Goal: Task Accomplishment & Management: Manage account settings

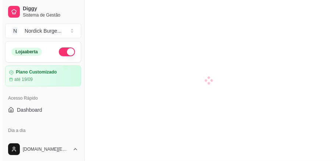
scroll to position [98, 0]
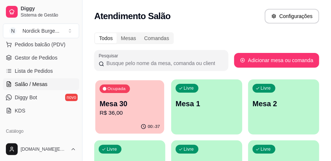
click at [133, 116] on p "R$ 36,00" at bounding box center [130, 113] width 60 height 8
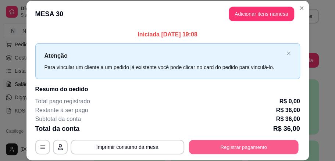
click at [240, 148] on button "Registrar pagamento" at bounding box center [244, 147] width 110 height 14
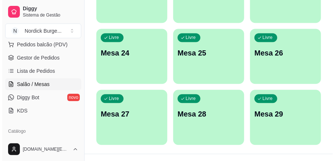
scroll to position [553, 0]
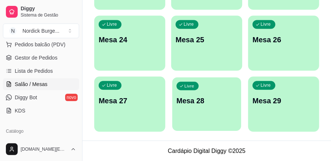
click at [219, 114] on div "Livre Mesa 28" at bounding box center [206, 99] width 69 height 45
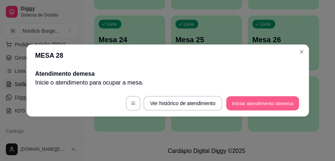
click at [247, 105] on button "Iniciar atendimento de mesa" at bounding box center [262, 103] width 73 height 14
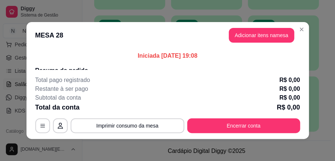
scroll to position [1, 0]
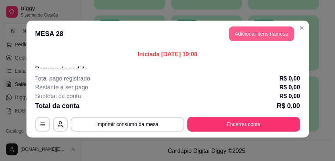
click at [239, 33] on button "Adicionar itens na mesa" at bounding box center [262, 34] width 66 height 15
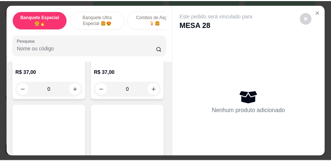
scroll to position [392, 0]
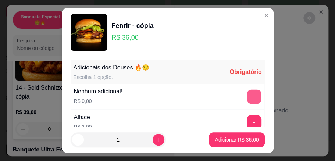
click at [247, 97] on button "+" at bounding box center [254, 97] width 14 height 14
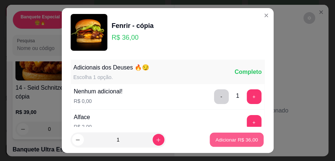
click at [235, 138] on p "Adicionar R$ 36,00" at bounding box center [237, 139] width 43 height 7
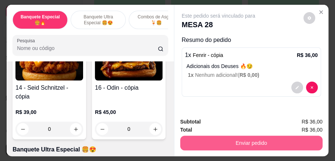
click at [268, 142] on button "Enviar pedido" at bounding box center [251, 143] width 142 height 15
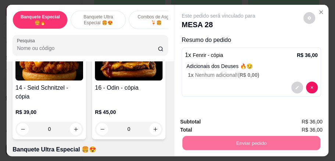
click at [240, 124] on button "Não registrar e enviar pedido" at bounding box center [227, 123] width 74 height 14
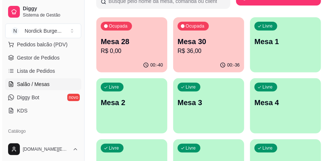
scroll to position [0, 0]
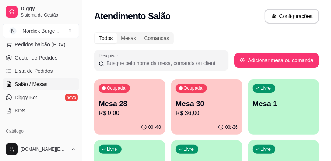
click at [113, 103] on p "Mesa 28" at bounding box center [130, 104] width 62 height 10
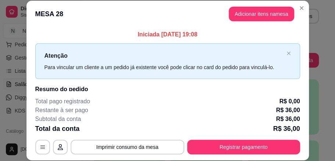
scroll to position [74, 0]
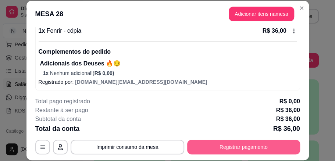
click at [201, 141] on button "Registrar pagamento" at bounding box center [243, 147] width 113 height 15
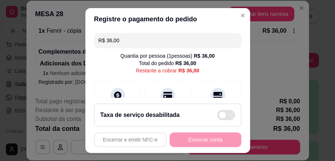
scroll to position [15, 0]
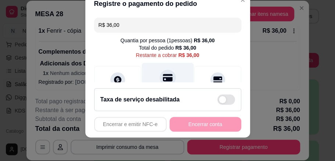
click at [163, 82] on icon at bounding box center [168, 78] width 10 height 10
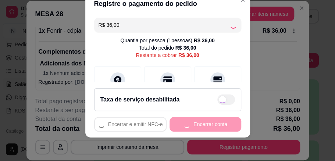
type input "R$ 0,00"
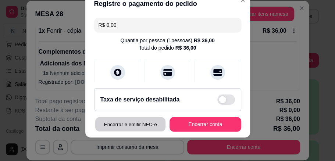
click at [135, 125] on button "Encerrar e emitir NFC-e" at bounding box center [130, 124] width 70 height 14
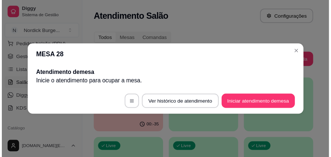
scroll to position [0, 0]
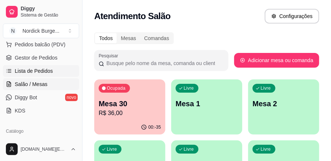
click at [29, 69] on span "Lista de Pedidos" at bounding box center [34, 70] width 38 height 7
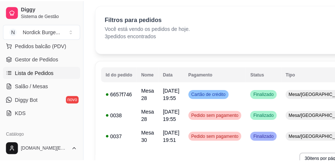
scroll to position [49, 0]
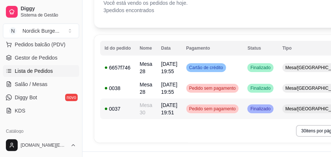
click at [124, 111] on div "0037" at bounding box center [118, 108] width 26 height 7
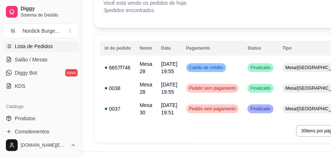
scroll to position [74, 0]
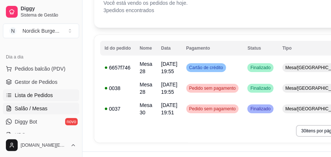
click at [33, 105] on span "Salão / Mesas" at bounding box center [31, 108] width 33 height 7
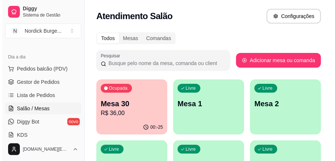
scroll to position [24, 0]
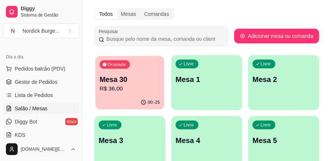
click at [148, 85] on p "R$ 36,00" at bounding box center [130, 89] width 60 height 8
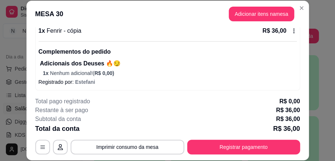
scroll to position [75, 0]
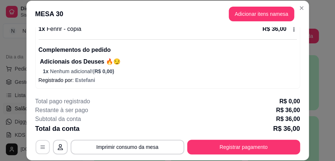
click at [42, 145] on icon "button" at bounding box center [43, 147] width 6 height 6
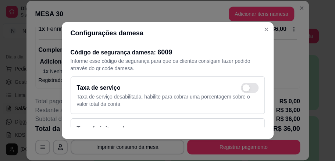
scroll to position [95, 0]
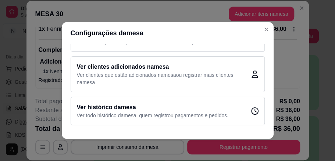
click at [252, 77] on icon at bounding box center [255, 74] width 7 height 7
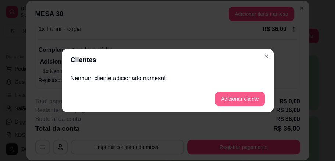
click at [223, 98] on button "Adicionar cliente" at bounding box center [240, 99] width 50 height 15
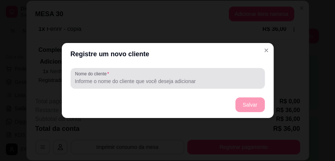
click at [145, 72] on div at bounding box center [168, 78] width 186 height 15
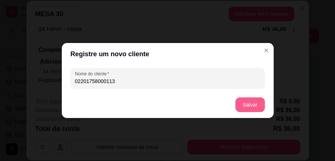
type input "02201758000113"
click at [244, 107] on button "Salvar" at bounding box center [250, 105] width 29 height 15
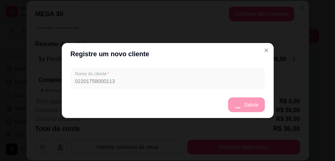
scroll to position [105, 0]
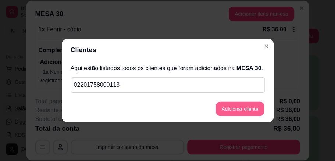
click at [247, 109] on button "Adicionar cliente" at bounding box center [240, 109] width 48 height 14
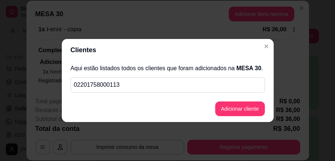
click at [173, 92] on div "02201758000113" at bounding box center [168, 84] width 194 height 15
click at [166, 85] on p "02201758000113" at bounding box center [168, 85] width 188 height 9
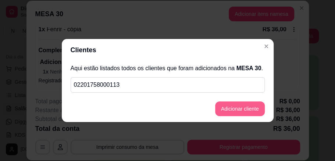
click at [234, 104] on button "Adicionar cliente" at bounding box center [240, 109] width 50 height 15
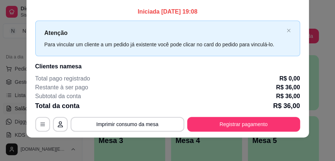
scroll to position [0, 0]
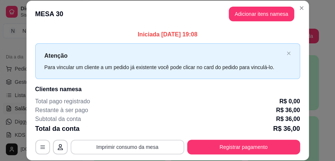
click at [133, 145] on button "Imprimir consumo da mesa" at bounding box center [128, 147] width 114 height 15
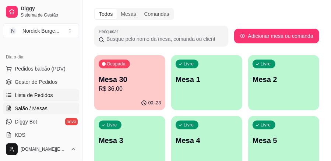
click at [32, 96] on span "Lista de Pedidos" at bounding box center [34, 95] width 38 height 7
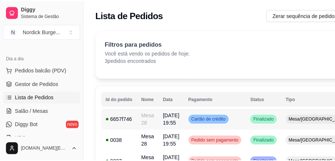
scroll to position [49, 0]
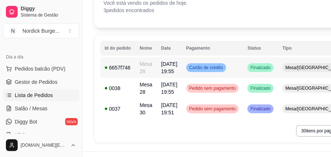
click at [134, 66] on td "6657f746" at bounding box center [117, 67] width 35 height 21
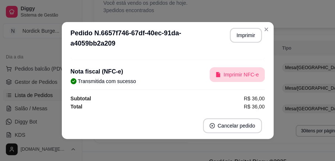
scroll to position [1, 0]
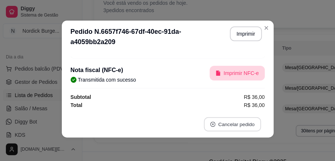
click at [233, 129] on button "Cancelar pedido" at bounding box center [232, 124] width 57 height 14
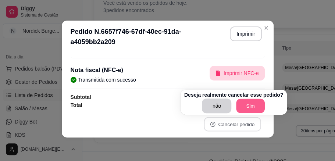
click at [252, 107] on button "Sim" at bounding box center [251, 106] width 29 height 14
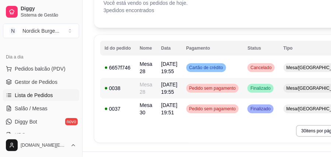
click at [157, 91] on td "27/08/25 às 19:55" at bounding box center [169, 88] width 25 height 21
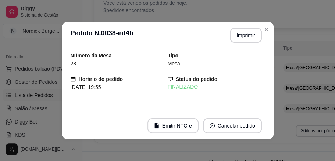
scroll to position [89, 0]
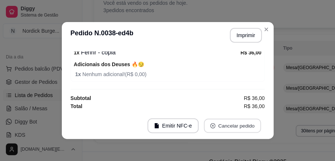
click at [234, 129] on button "Cancelar pedido" at bounding box center [232, 126] width 57 height 14
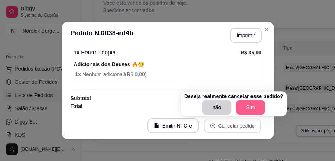
click at [244, 106] on button "Sim" at bounding box center [250, 107] width 29 height 15
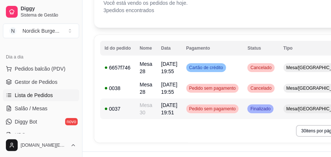
click at [133, 110] on td "0037" at bounding box center [117, 109] width 35 height 21
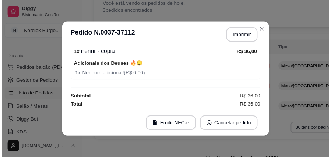
scroll to position [1, 0]
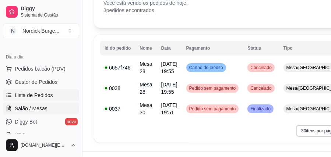
click at [35, 108] on span "Salão / Mesas" at bounding box center [31, 108] width 33 height 7
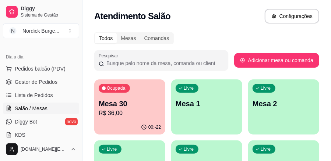
click at [120, 102] on p "Mesa 30" at bounding box center [130, 104] width 62 height 10
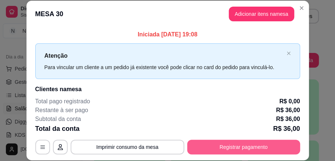
click at [205, 147] on button "Registrar pagamento" at bounding box center [243, 147] width 113 height 15
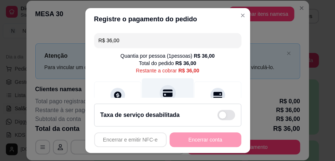
click at [163, 96] on icon at bounding box center [168, 92] width 10 height 7
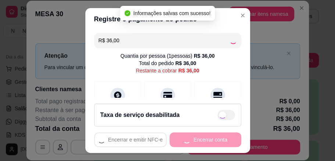
type input "R$ 0,00"
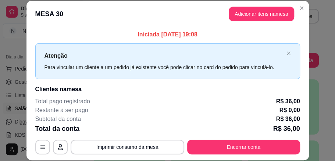
click at [291, 33] on p "Iniciada 27/08/2025 às 19:08" at bounding box center [167, 34] width 265 height 9
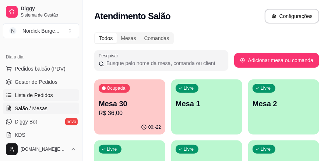
click at [50, 98] on span "Lista de Pedidos" at bounding box center [34, 95] width 38 height 7
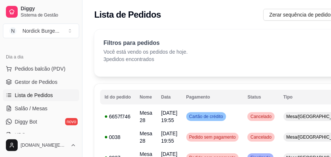
scroll to position [49, 0]
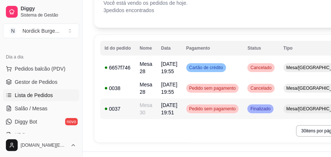
click at [126, 107] on div "0037" at bounding box center [118, 108] width 26 height 7
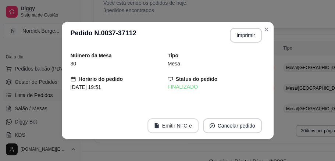
click at [186, 124] on button "Emitir NFC-e" at bounding box center [173, 126] width 51 height 15
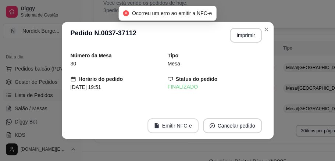
click at [170, 125] on button "Emitir NFC-e" at bounding box center [173, 126] width 51 height 15
click at [169, 127] on button "Emitir NFC-e" at bounding box center [173, 126] width 51 height 15
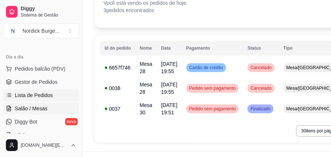
click at [22, 110] on span "Salão / Mesas" at bounding box center [31, 108] width 33 height 7
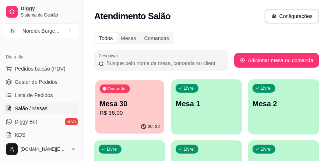
click at [113, 110] on p "R$ 36,00" at bounding box center [130, 113] width 60 height 8
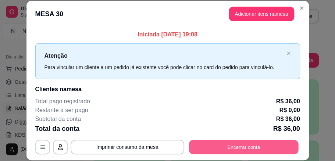
click at [199, 149] on button "Encerrar conta" at bounding box center [244, 147] width 110 height 14
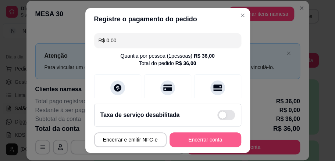
click at [208, 140] on button "Encerrar conta" at bounding box center [206, 140] width 72 height 15
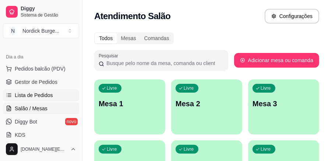
click at [21, 95] on span "Lista de Pedidos" at bounding box center [34, 95] width 38 height 7
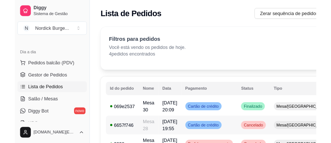
scroll to position [49, 0]
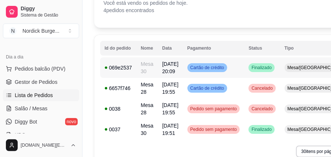
click at [137, 66] on td "Mesa 30" at bounding box center [146, 67] width 21 height 21
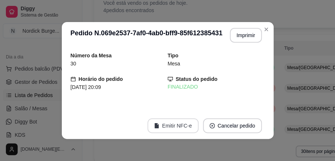
click at [176, 124] on button "Emitir NFC-e" at bounding box center [173, 126] width 51 height 15
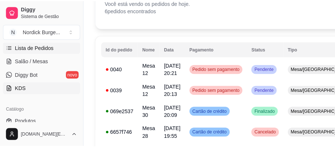
scroll to position [98, 0]
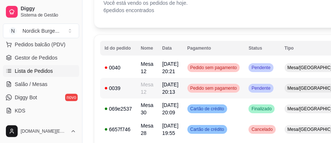
click at [123, 91] on div "0039" at bounding box center [118, 88] width 27 height 7
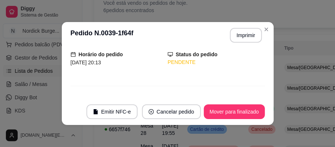
scroll to position [105, 0]
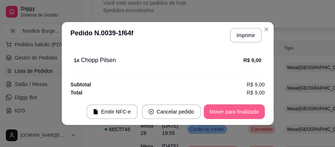
click at [228, 110] on button "Mover para finalizado" at bounding box center [234, 112] width 61 height 15
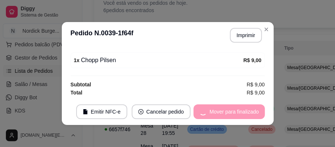
scroll to position [81, 0]
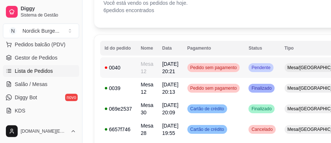
click at [116, 72] on td "0040" at bounding box center [118, 67] width 36 height 21
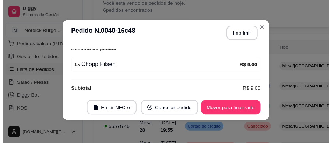
scroll to position [105, 0]
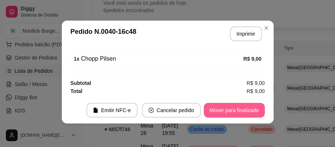
click at [220, 109] on button "Mover para finalizado" at bounding box center [234, 110] width 61 height 15
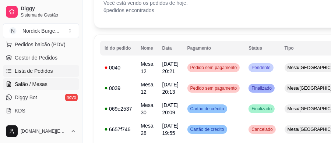
click at [28, 82] on span "Salão / Mesas" at bounding box center [31, 84] width 33 height 7
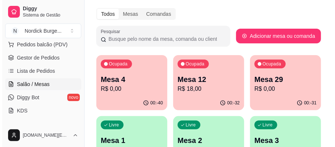
scroll to position [49, 0]
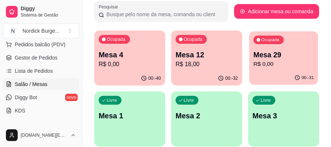
click at [265, 69] on div "Ocupada Mesa 29 R$ 0,00" at bounding box center [283, 51] width 69 height 40
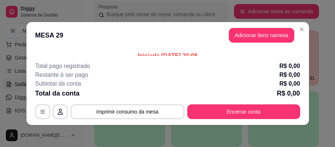
scroll to position [1, 0]
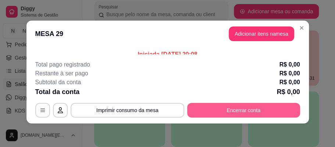
click at [225, 116] on button "Encerrar conta" at bounding box center [243, 110] width 113 height 15
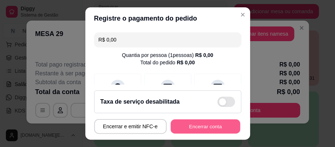
click at [202, 127] on button "Encerrar conta" at bounding box center [206, 127] width 70 height 14
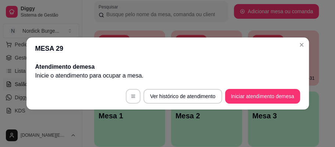
scroll to position [0, 0]
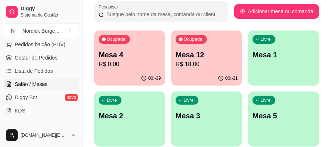
click at [190, 67] on p "R$ 18,00" at bounding box center [207, 64] width 62 height 9
click at [39, 67] on span "Lista de Pedidos" at bounding box center [34, 70] width 38 height 7
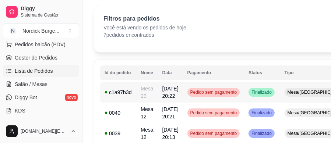
scroll to position [49, 0]
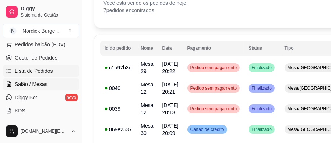
click at [20, 85] on span "Salão / Mesas" at bounding box center [31, 84] width 33 height 7
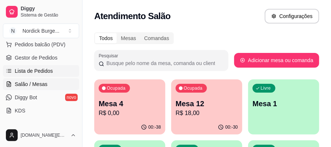
click at [25, 71] on span "Lista de Pedidos" at bounding box center [34, 70] width 38 height 7
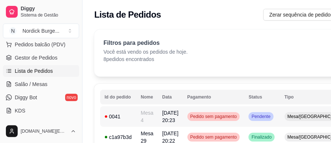
click at [124, 116] on div "0041" at bounding box center [118, 116] width 27 height 7
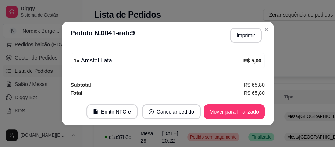
scroll to position [1, 0]
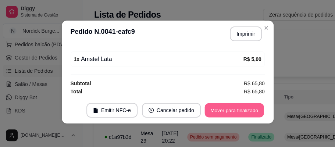
click at [224, 112] on button "Mover para finalizado" at bounding box center [234, 110] width 59 height 14
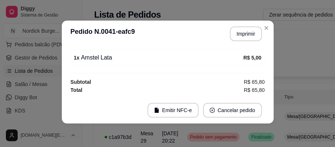
scroll to position [148, 0]
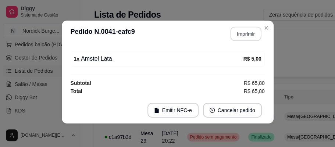
click at [243, 32] on button "Imprimir" at bounding box center [245, 34] width 31 height 14
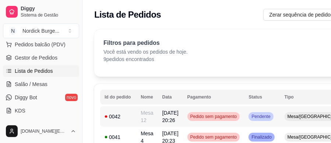
click at [126, 116] on div "0042" at bounding box center [118, 116] width 27 height 7
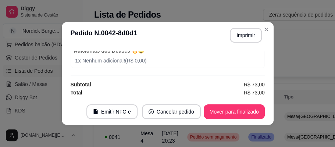
scroll to position [1, 0]
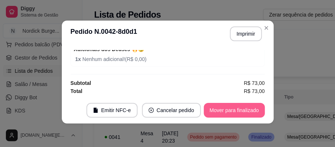
click at [232, 110] on button "Mover para finalizado" at bounding box center [234, 110] width 61 height 15
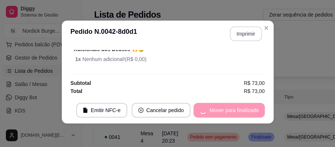
click at [241, 29] on button "Imprimir" at bounding box center [246, 34] width 32 height 15
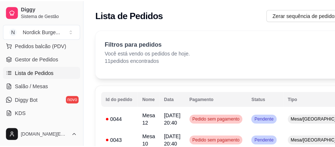
scroll to position [24, 0]
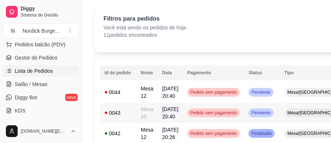
click at [126, 113] on div "0043" at bounding box center [118, 112] width 27 height 7
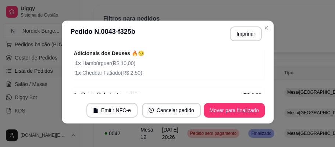
scroll to position [159, 0]
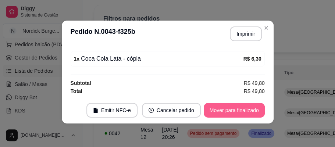
click at [229, 107] on button "Mover para finalizado" at bounding box center [234, 110] width 61 height 15
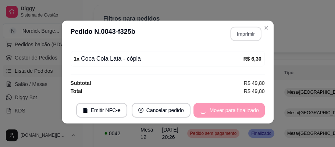
click at [238, 33] on button "Imprimir" at bounding box center [245, 34] width 31 height 14
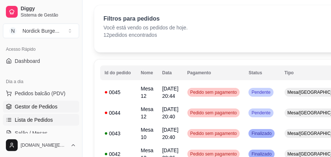
scroll to position [98, 0]
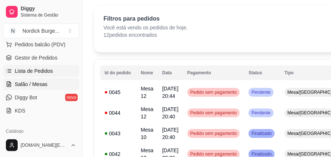
click at [31, 80] on link "Salão / Mesas" at bounding box center [41, 84] width 76 height 12
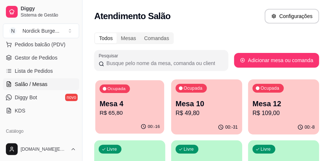
click at [144, 96] on div "Ocupada Mesa 4 R$ 65,80" at bounding box center [129, 100] width 69 height 40
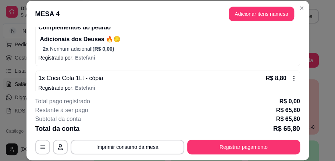
scroll to position [135, 0]
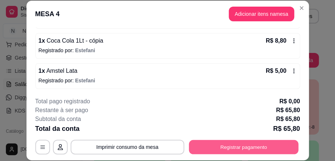
click at [212, 143] on button "Registrar pagamento" at bounding box center [244, 147] width 110 height 14
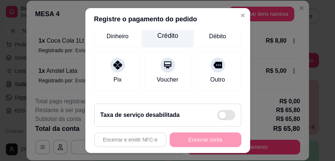
scroll to position [24, 0]
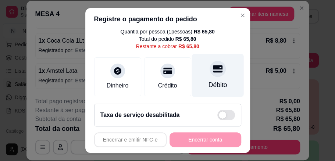
click at [210, 75] on div at bounding box center [218, 69] width 16 height 16
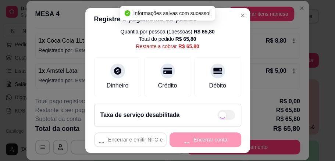
type input "R$ 0,00"
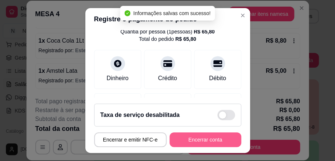
click at [204, 141] on button "Encerrar conta" at bounding box center [206, 140] width 72 height 15
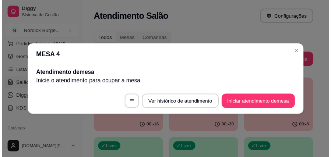
scroll to position [0, 0]
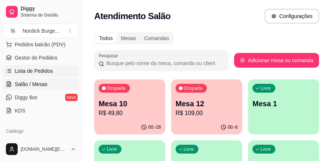
click at [33, 68] on span "Lista de Pedidos" at bounding box center [34, 70] width 38 height 7
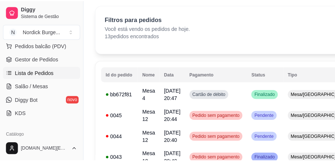
scroll to position [74, 0]
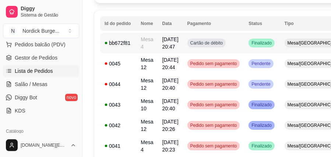
click at [127, 42] on div "bb672f81" at bounding box center [118, 42] width 27 height 7
click at [131, 43] on h3 "Pedido N. bb672f81-2049-4337-97f8-de49e28e9259" at bounding box center [144, 38] width 153 height 21
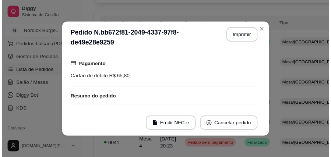
scroll to position [147, 0]
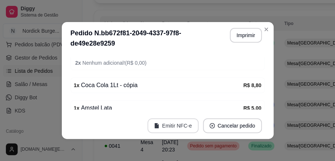
click at [172, 128] on button "Emitir NFC-e" at bounding box center [173, 126] width 51 height 15
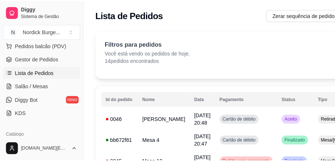
scroll to position [24, 0]
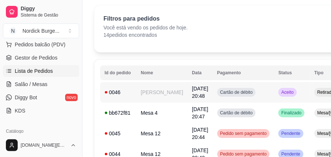
click at [121, 100] on td "0046" at bounding box center [118, 92] width 36 height 21
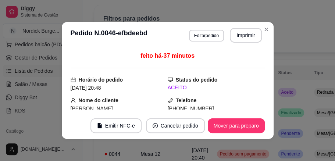
scroll to position [49, 0]
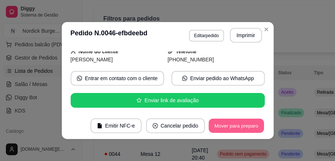
click at [233, 126] on button "Mover para preparo" at bounding box center [236, 126] width 55 height 14
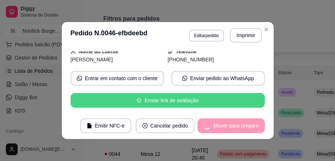
scroll to position [0, 0]
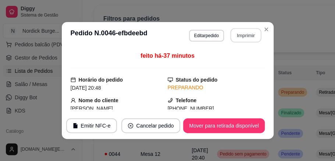
click at [237, 29] on button "Imprimir" at bounding box center [245, 35] width 31 height 14
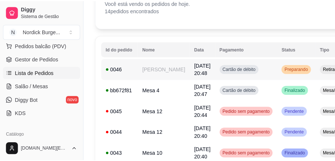
scroll to position [74, 0]
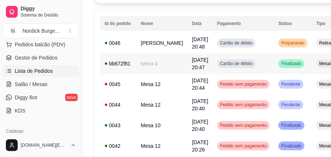
click at [149, 66] on td "Mesa 4" at bounding box center [161, 63] width 51 height 21
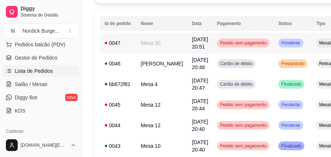
click at [131, 41] on div "0047" at bounding box center [118, 42] width 27 height 7
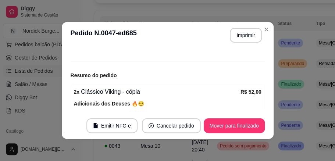
scroll to position [135, 0]
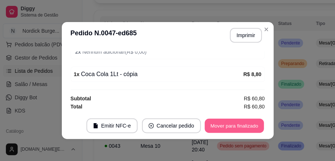
click at [224, 125] on button "Mover para finalizado" at bounding box center [234, 126] width 59 height 14
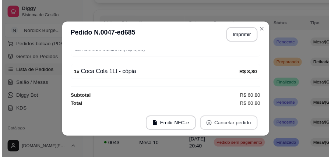
scroll to position [111, 0]
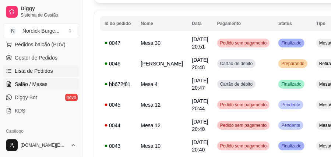
click at [40, 83] on span "Salão / Mesas" at bounding box center [31, 84] width 33 height 7
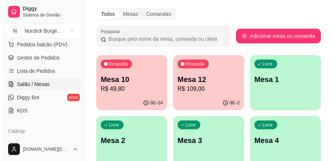
scroll to position [49, 0]
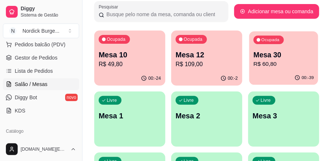
click at [278, 72] on div "00:-39" at bounding box center [283, 78] width 69 height 14
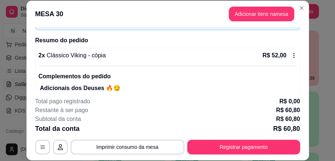
scroll to position [105, 0]
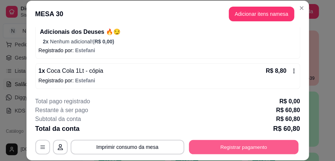
click at [239, 151] on button "Registrar pagamento" at bounding box center [244, 147] width 110 height 14
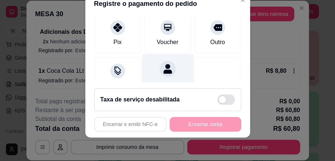
scroll to position [120, 0]
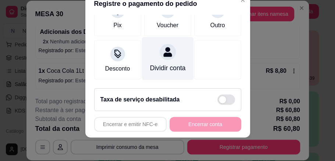
click at [154, 50] on div "Dividir conta" at bounding box center [168, 58] width 52 height 43
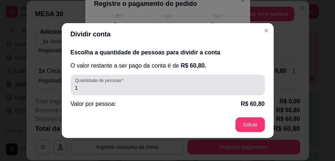
click at [103, 87] on input "1" at bounding box center [168, 87] width 186 height 7
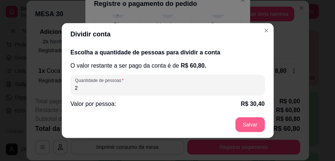
type input "2"
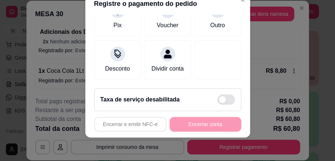
scroll to position [22, 0]
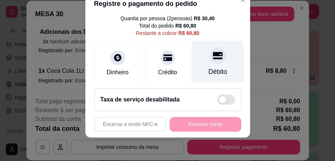
click at [210, 60] on div at bounding box center [218, 55] width 16 height 16
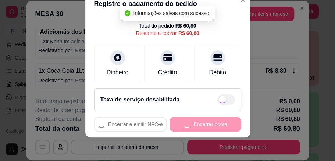
type input "R$ 0,00"
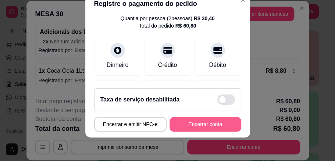
click at [215, 121] on button "Encerrar conta" at bounding box center [206, 124] width 72 height 15
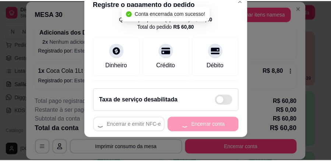
scroll to position [0, 0]
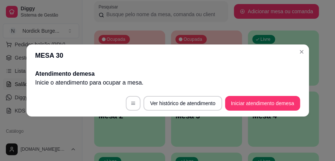
click at [279, 45] on header "MESA 30" at bounding box center [168, 56] width 283 height 22
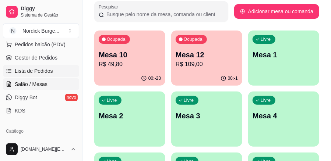
click at [26, 67] on span "Lista de Pedidos" at bounding box center [34, 70] width 38 height 7
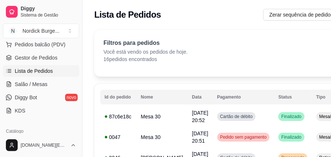
scroll to position [24, 0]
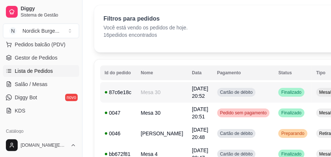
click at [130, 89] on div "87c6e18c" at bounding box center [118, 92] width 27 height 7
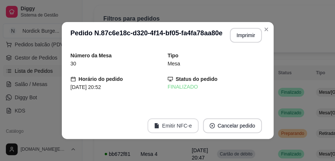
click at [168, 123] on button "Emitir NFC-e" at bounding box center [173, 126] width 51 height 15
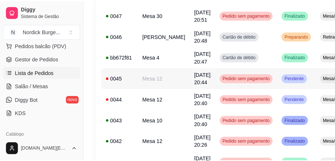
scroll to position [147, 0]
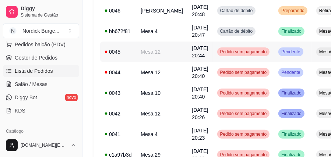
click at [123, 56] on div "0045" at bounding box center [118, 51] width 27 height 7
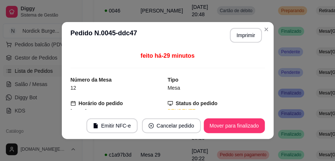
scroll to position [91, 0]
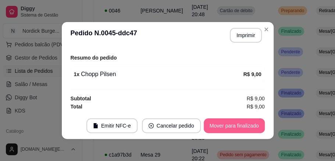
click at [240, 132] on button "Mover para finalizado" at bounding box center [234, 126] width 61 height 15
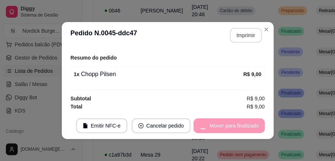
scroll to position [67, 0]
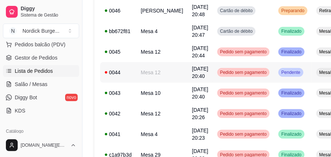
click at [148, 79] on td "Mesa 12" at bounding box center [161, 72] width 51 height 21
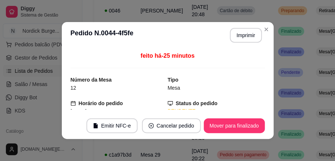
scroll to position [91, 0]
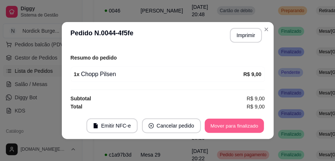
click at [219, 127] on button "Mover para finalizado" at bounding box center [234, 126] width 59 height 14
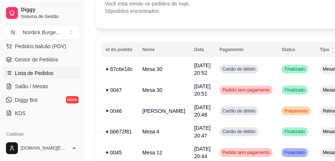
scroll to position [0, 0]
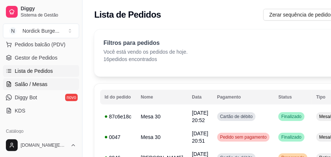
click at [29, 81] on span "Salão / Mesas" at bounding box center [31, 84] width 33 height 7
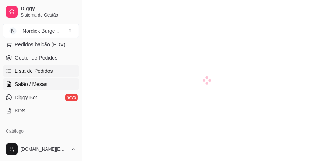
click at [29, 70] on span "Lista de Pedidos" at bounding box center [34, 70] width 38 height 7
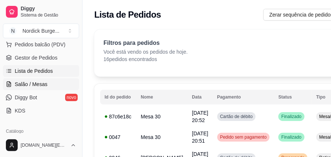
click at [23, 85] on span "Salão / Mesas" at bounding box center [31, 84] width 33 height 7
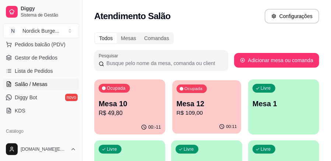
click at [189, 102] on p "Mesa 12" at bounding box center [207, 104] width 60 height 10
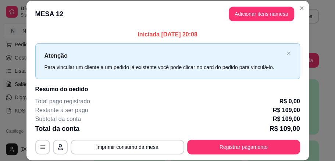
scroll to position [23, 0]
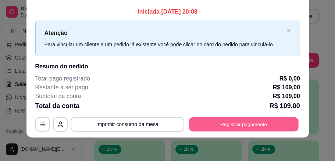
click at [258, 121] on button "Registrar pagamento" at bounding box center [244, 124] width 110 height 14
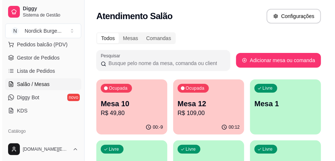
scroll to position [24, 0]
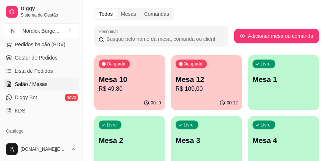
click at [214, 86] on p "R$ 109,00" at bounding box center [207, 89] width 62 height 9
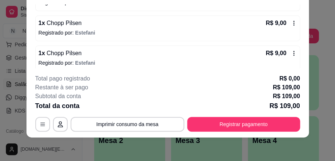
scroll to position [225, 0]
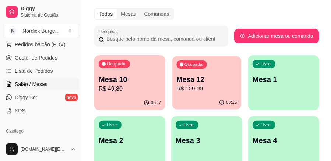
click at [201, 75] on p "Mesa 12" at bounding box center [207, 80] width 60 height 10
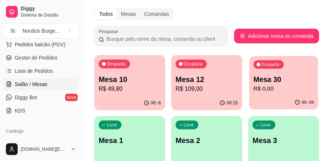
click at [314, 84] on div "Ocupada Mesa 30 R$ 0,00" at bounding box center [283, 76] width 69 height 40
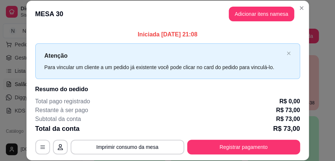
scroll to position [23, 0]
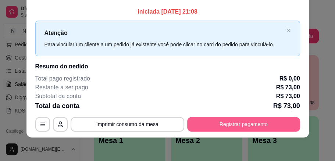
click at [230, 124] on button "Registrar pagamento" at bounding box center [243, 124] width 113 height 15
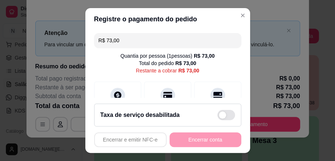
scroll to position [15, 0]
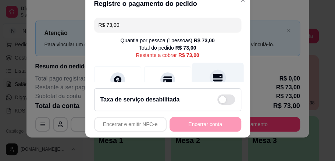
click at [210, 82] on div at bounding box center [218, 78] width 16 height 16
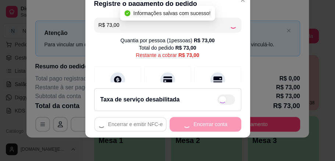
type input "R$ 0,00"
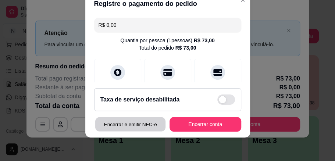
click at [150, 120] on button "Encerrar e emitir NFC-e" at bounding box center [130, 124] width 70 height 14
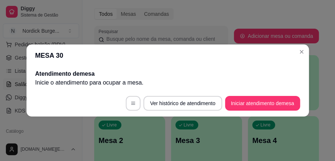
scroll to position [0, 0]
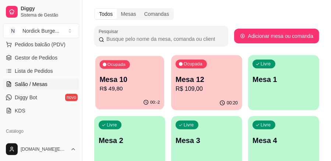
click at [152, 89] on p "R$ 49,80" at bounding box center [130, 89] width 60 height 8
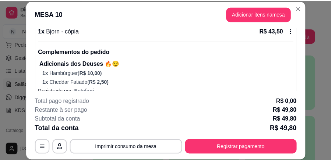
scroll to position [114, 0]
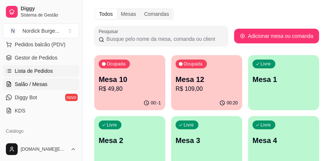
click at [21, 69] on span "Lista de Pedidos" at bounding box center [34, 70] width 38 height 7
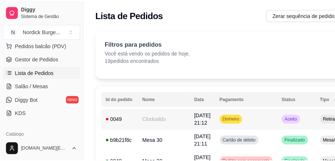
scroll to position [49, 0]
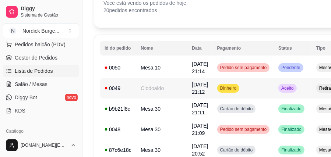
click at [127, 90] on div "0049" at bounding box center [118, 88] width 27 height 7
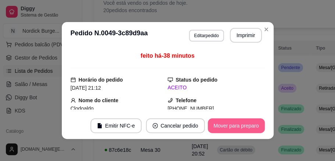
click at [229, 127] on button "Mover para preparo" at bounding box center [236, 126] width 57 height 15
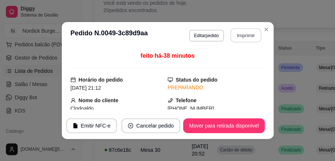
click at [239, 35] on button "Imprimir" at bounding box center [245, 35] width 31 height 14
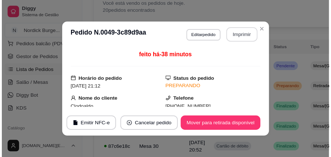
scroll to position [0, 0]
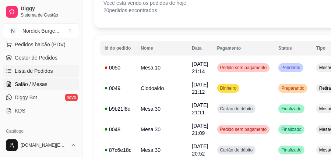
click at [22, 86] on span "Salão / Mesas" at bounding box center [31, 84] width 33 height 7
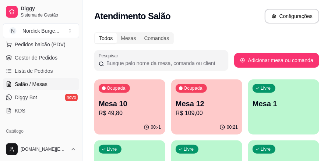
click at [144, 103] on p "Mesa 10" at bounding box center [130, 104] width 62 height 10
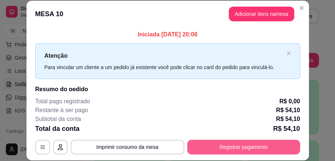
click at [212, 148] on button "Registrar pagamento" at bounding box center [243, 147] width 113 height 15
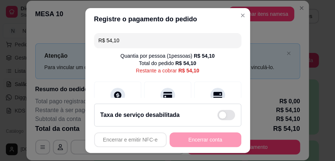
scroll to position [15, 0]
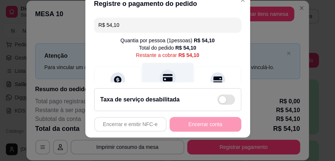
click at [163, 74] on icon at bounding box center [168, 77] width 10 height 7
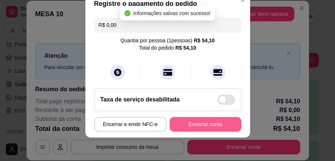
type input "R$ 0,00"
click at [193, 126] on button "Encerrar conta" at bounding box center [206, 124] width 72 height 15
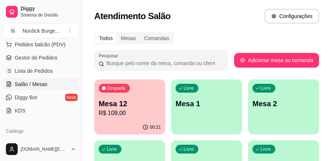
click at [141, 122] on div "00:21" at bounding box center [129, 127] width 71 height 14
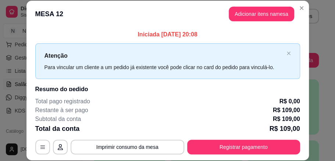
scroll to position [23, 0]
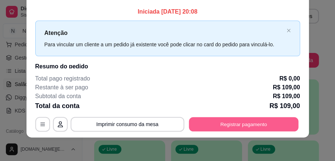
click at [228, 118] on button "Registrar pagamento" at bounding box center [244, 124] width 110 height 14
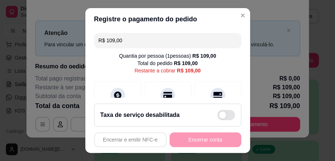
scroll to position [49, 0]
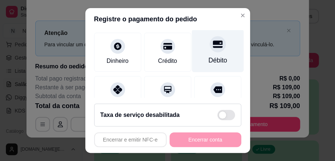
click at [210, 52] on div "Débito" at bounding box center [218, 50] width 52 height 43
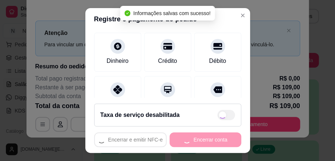
type input "R$ 0,00"
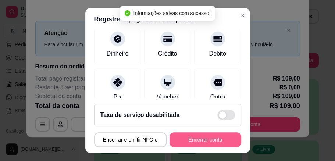
scroll to position [42, 0]
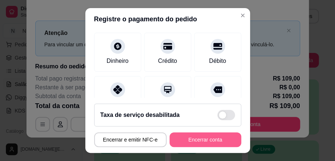
click at [206, 139] on button "Encerrar conta" at bounding box center [206, 140] width 72 height 15
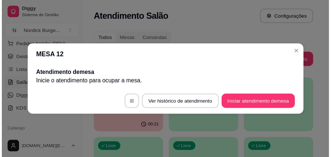
scroll to position [0, 0]
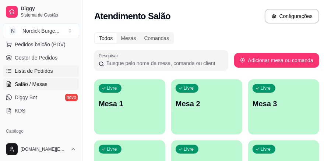
click at [24, 70] on span "Lista de Pedidos" at bounding box center [34, 70] width 38 height 7
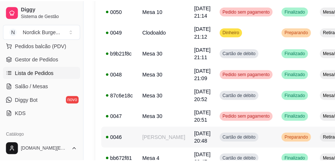
scroll to position [196, 0]
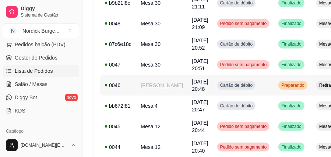
click at [130, 89] on div "0046" at bounding box center [118, 85] width 27 height 7
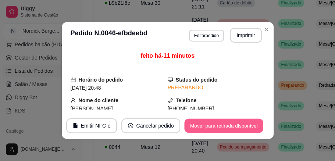
click at [232, 127] on button "Mover para retirada disponível" at bounding box center [224, 126] width 79 height 14
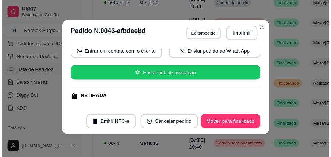
scroll to position [49, 0]
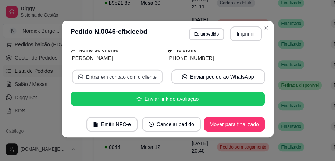
click at [142, 73] on button "Entrar em contato com o cliente" at bounding box center [117, 77] width 91 height 14
click at [236, 78] on button "Enviar pedido ao WhatsApp" at bounding box center [218, 77] width 91 height 14
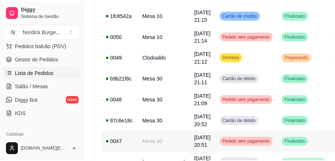
scroll to position [147, 0]
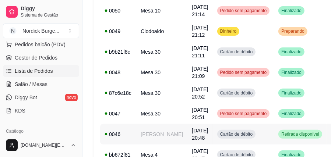
click at [134, 135] on td "0046" at bounding box center [118, 134] width 36 height 21
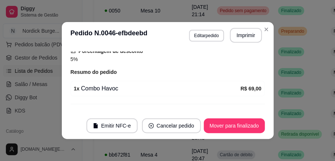
scroll to position [218, 0]
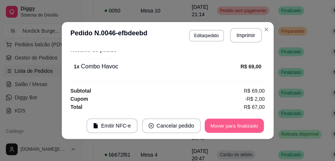
click at [216, 127] on button "Mover para finalizado" at bounding box center [234, 126] width 59 height 14
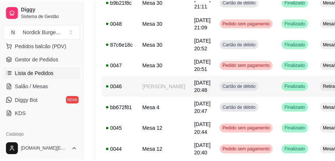
scroll to position [148, 0]
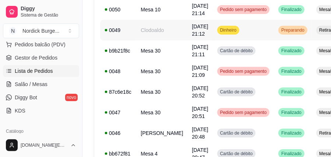
click at [124, 27] on div "0049" at bounding box center [118, 30] width 27 height 7
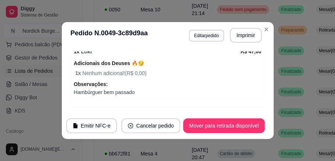
scroll to position [336, 0]
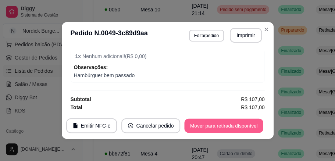
click at [193, 126] on button "Mover para retirada disponível" at bounding box center [224, 126] width 79 height 14
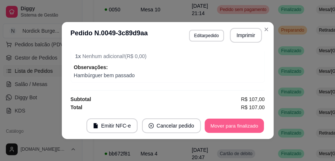
click at [239, 130] on button "Mover para finalizado" at bounding box center [234, 126] width 59 height 14
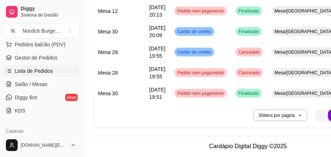
scroll to position [0, 0]
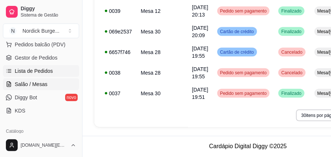
click at [33, 82] on span "Salão / Mesas" at bounding box center [31, 84] width 33 height 7
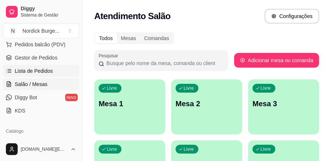
click at [40, 72] on span "Lista de Pedidos" at bounding box center [34, 70] width 38 height 7
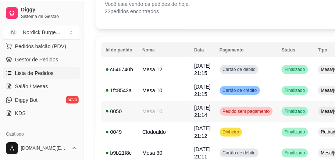
scroll to position [98, 0]
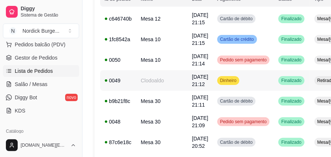
click at [316, 82] on span "Retirada" at bounding box center [326, 81] width 20 height 6
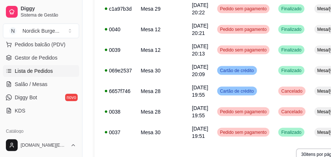
scroll to position [466, 0]
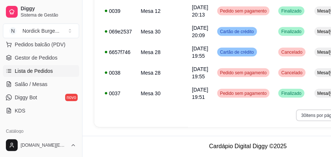
click at [308, 112] on button "30 itens por página" at bounding box center [323, 116] width 54 height 12
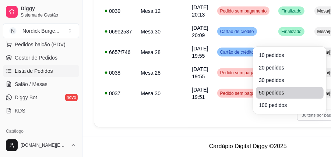
click at [277, 89] on span "50 pedidos" at bounding box center [290, 92] width 62 height 7
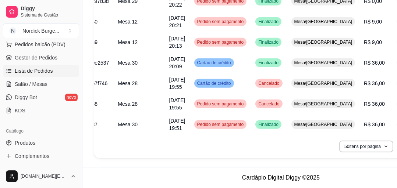
scroll to position [0, 0]
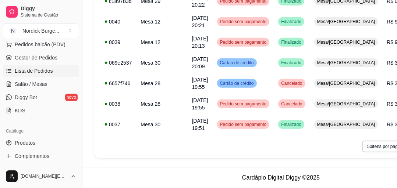
drag, startPoint x: 309, startPoint y: 1, endPoint x: 336, endPoint y: 156, distance: 158.1
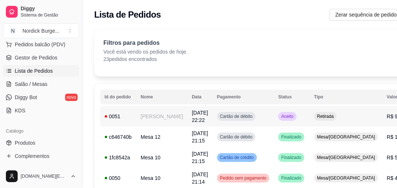
click at [129, 114] on div "0051" at bounding box center [118, 116] width 27 height 7
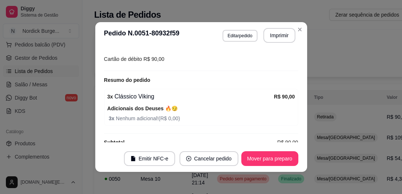
scroll to position [159, 0]
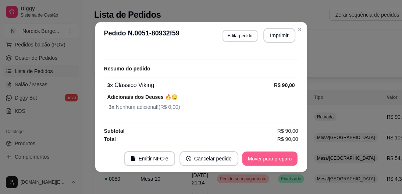
click at [267, 158] on button "Mover para preparo" at bounding box center [269, 158] width 55 height 14
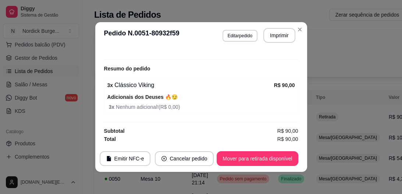
scroll to position [70, 0]
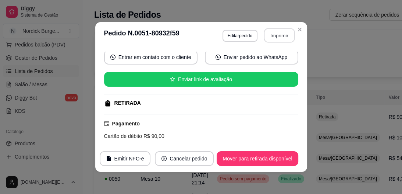
click at [276, 32] on button "Imprimir" at bounding box center [279, 35] width 31 height 14
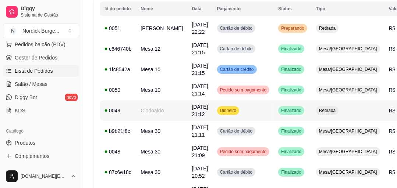
scroll to position [29, 0]
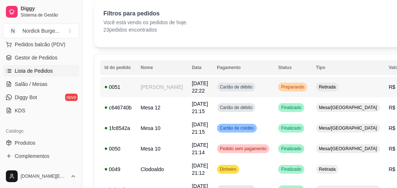
click at [146, 83] on td "Gustavo Peixoto" at bounding box center [161, 87] width 51 height 21
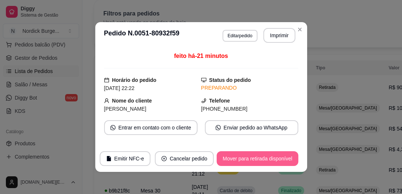
click at [282, 158] on button "Mover para retirada disponível" at bounding box center [257, 158] width 81 height 15
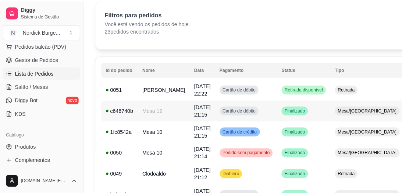
scroll to position [0, 0]
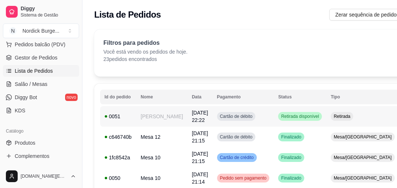
click at [132, 117] on td "0051" at bounding box center [118, 116] width 36 height 21
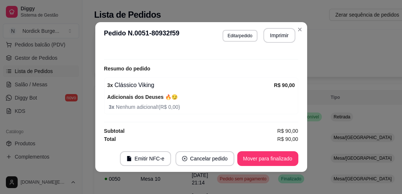
scroll to position [1, 0]
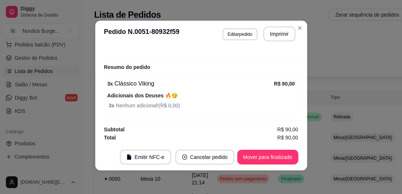
click at [265, 161] on footer "Emitir NFC-e Cancelar pedido Mover para finalizado" at bounding box center [201, 157] width 212 height 27
click at [266, 158] on button "Mover para finalizado" at bounding box center [267, 156] width 61 height 15
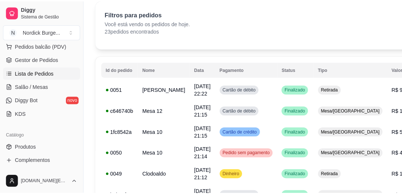
scroll to position [0, 0]
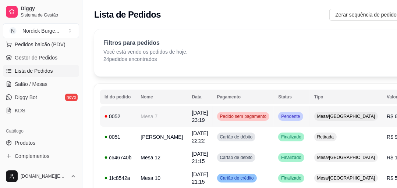
click at [127, 114] on div "0052" at bounding box center [118, 116] width 27 height 7
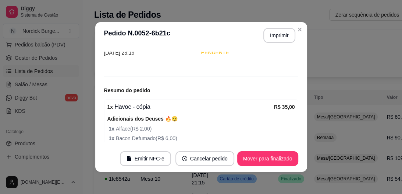
scroll to position [113, 0]
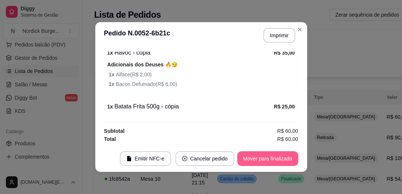
click at [265, 160] on button "Mover para finalizado" at bounding box center [267, 158] width 61 height 15
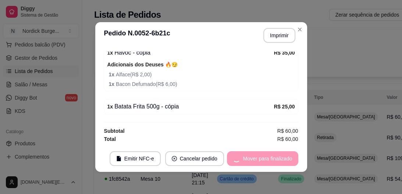
scroll to position [89, 0]
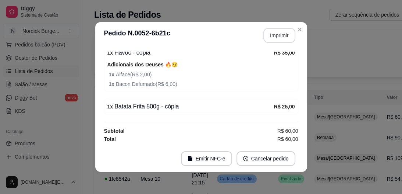
click at [271, 33] on button "Imprimir" at bounding box center [280, 35] width 32 height 15
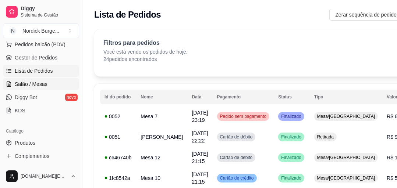
click at [27, 82] on span "Salão / Mesas" at bounding box center [31, 84] width 33 height 7
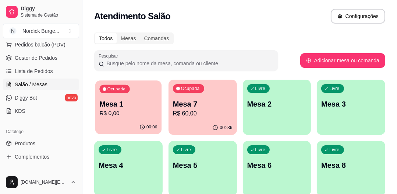
click at [130, 116] on p "R$ 0,00" at bounding box center [128, 113] width 58 height 8
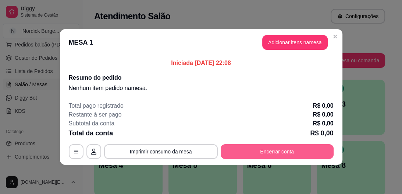
click at [245, 148] on button "Encerrar conta" at bounding box center [277, 151] width 113 height 15
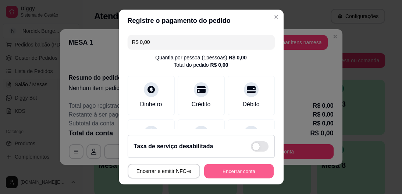
click at [246, 161] on button "Encerrar conta" at bounding box center [239, 170] width 70 height 14
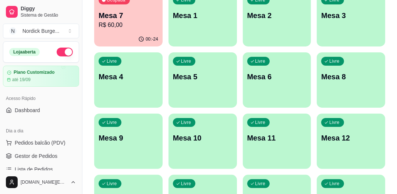
scroll to position [118, 0]
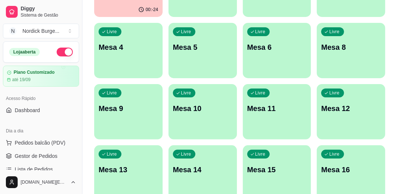
click at [60, 50] on button "button" at bounding box center [65, 51] width 16 height 9
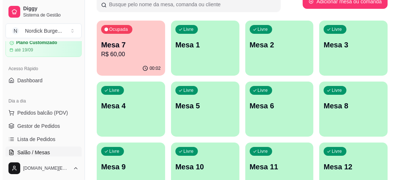
scroll to position [88, 0]
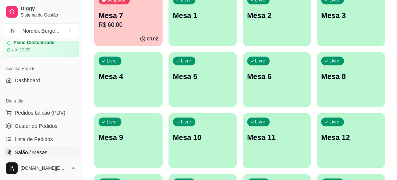
click at [116, 35] on div "00:02" at bounding box center [128, 39] width 68 height 14
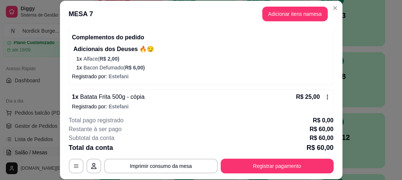
scroll to position [96, 0]
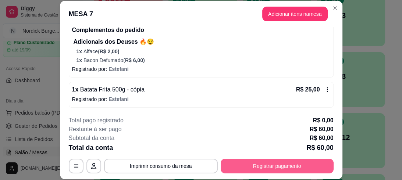
click at [238, 165] on button "Registrar pagamento" at bounding box center [277, 166] width 113 height 15
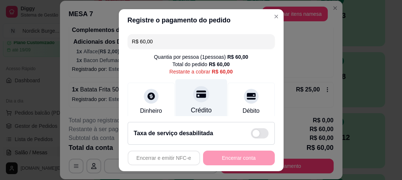
scroll to position [59, 0]
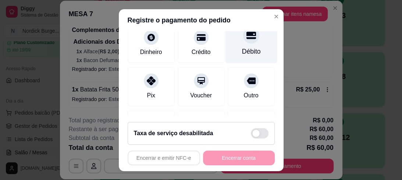
click at [230, 42] on div "Débito" at bounding box center [251, 41] width 52 height 43
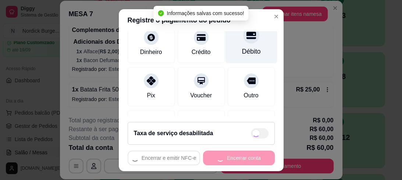
type input "R$ 0,00"
click at [234, 42] on div "Débito" at bounding box center [251, 41] width 52 height 43
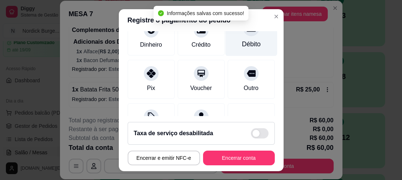
scroll to position [52, 0]
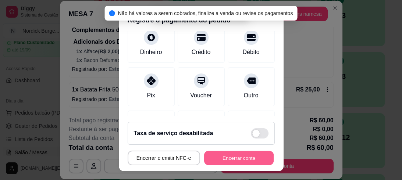
click at [224, 158] on button "Encerrar conta" at bounding box center [239, 158] width 70 height 14
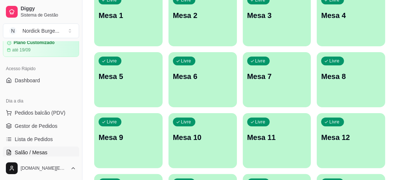
scroll to position [0, 0]
